Goal: Find specific page/section: Find specific page/section

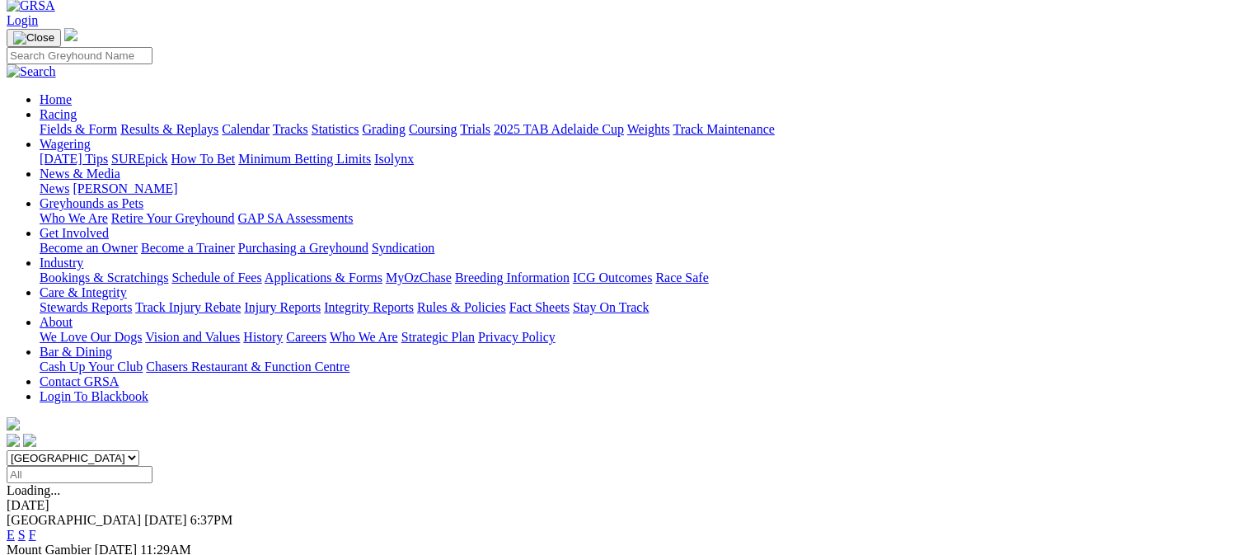
scroll to position [165, 0]
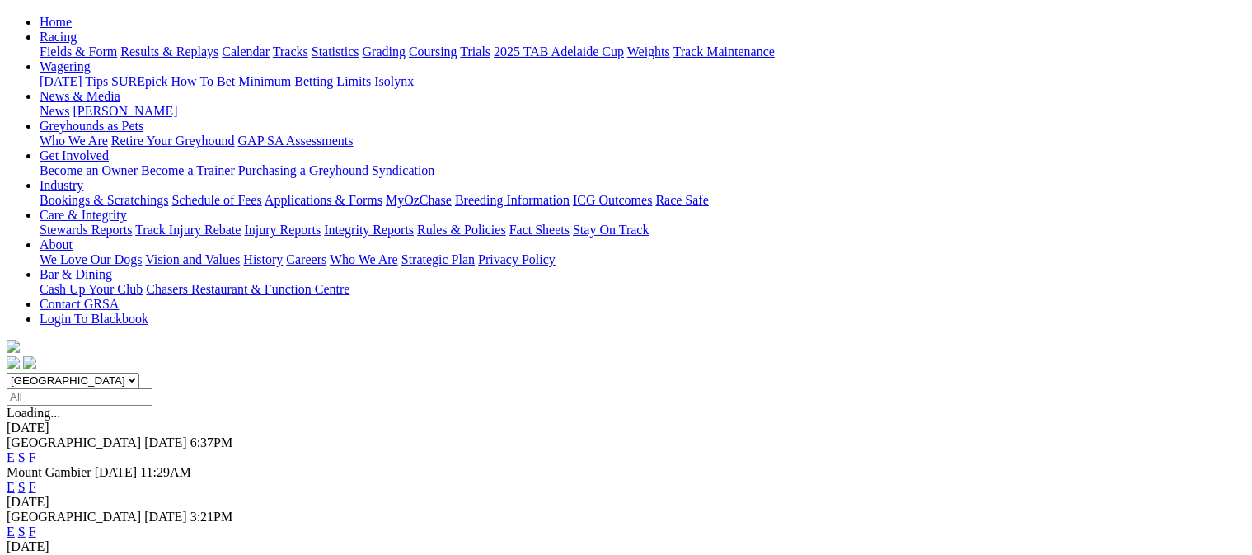
click at [36, 524] on link "F" at bounding box center [32, 531] width 7 height 14
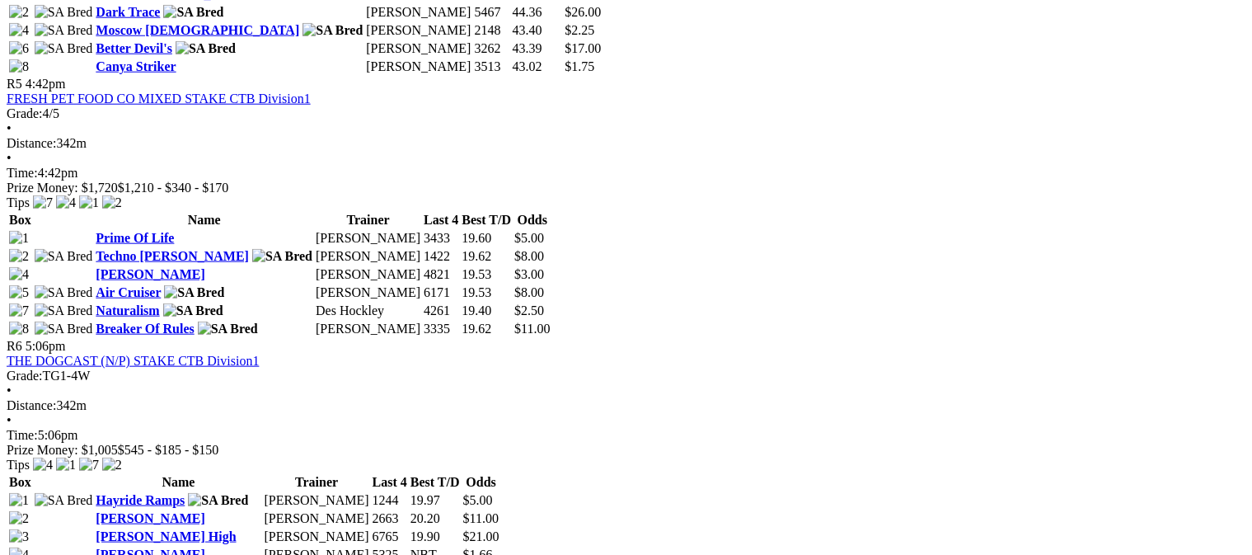
scroll to position [1814, 0]
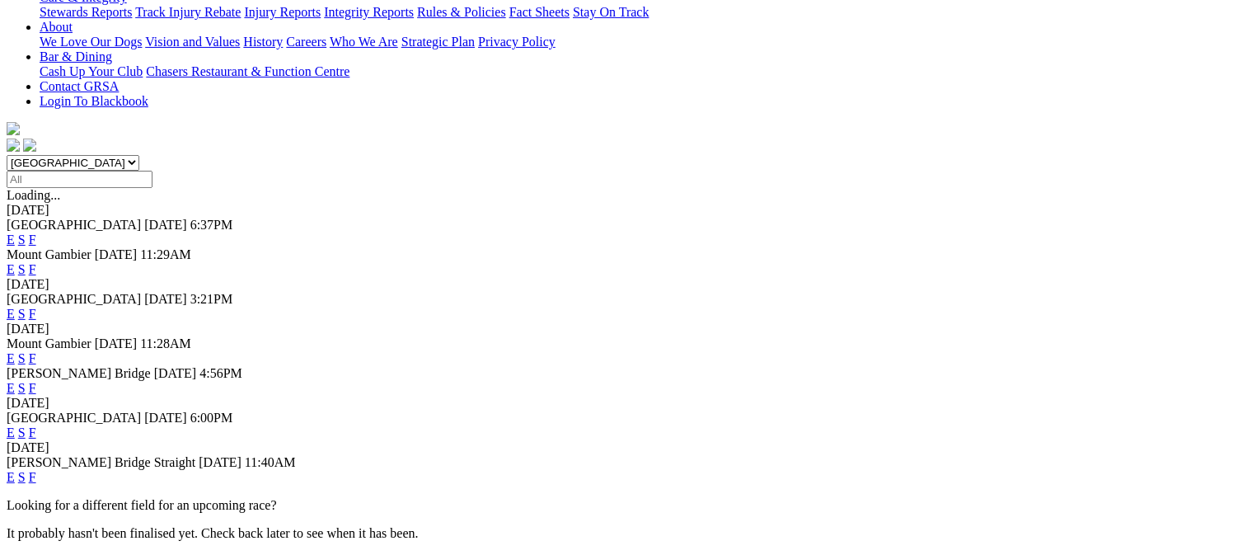
scroll to position [412, 0]
